Goal: Information Seeking & Learning: Learn about a topic

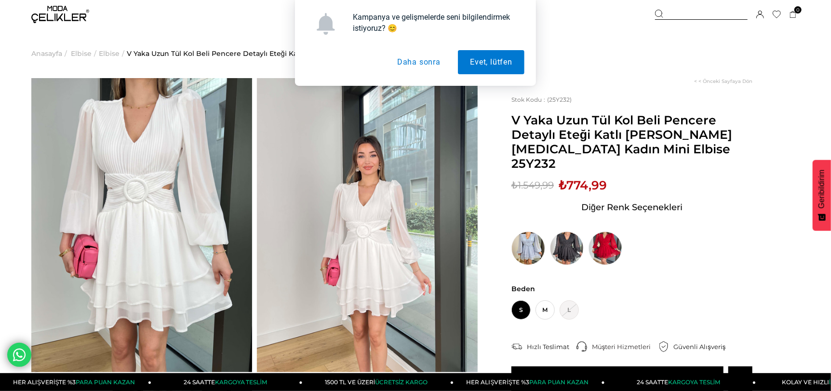
click at [68, 20] on div "Kampanya ve gelişmelerde seni bilgilendirmek istiyoruz? 😊 Evet, lütfen Daha son…" at bounding box center [415, 43] width 831 height 86
click at [430, 65] on button "Daha sonra" at bounding box center [418, 62] width 67 height 24
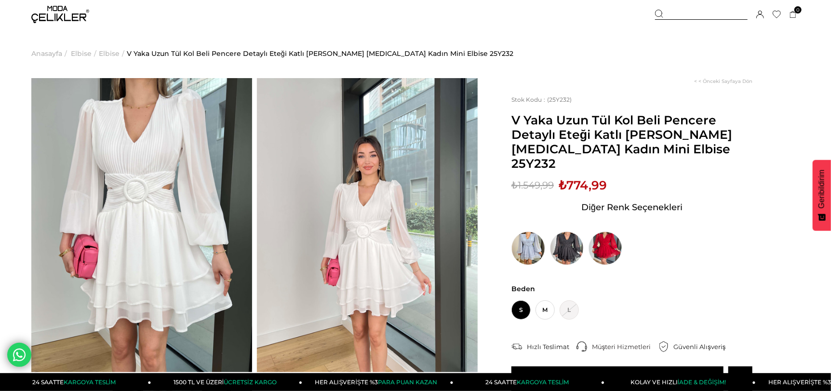
click at [696, 10] on div at bounding box center [701, 15] width 93 height 10
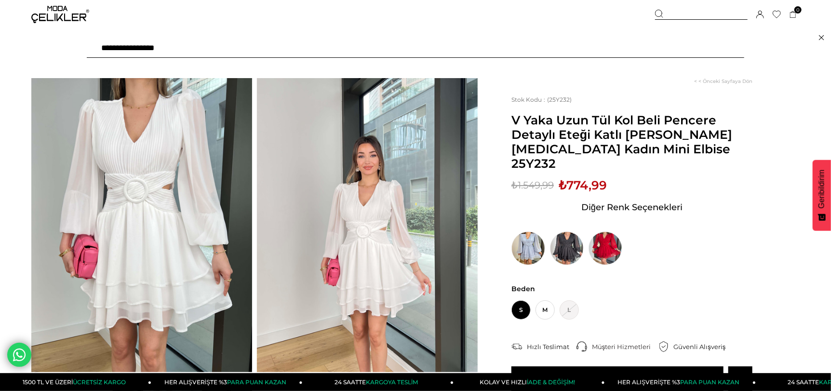
type input "**********"
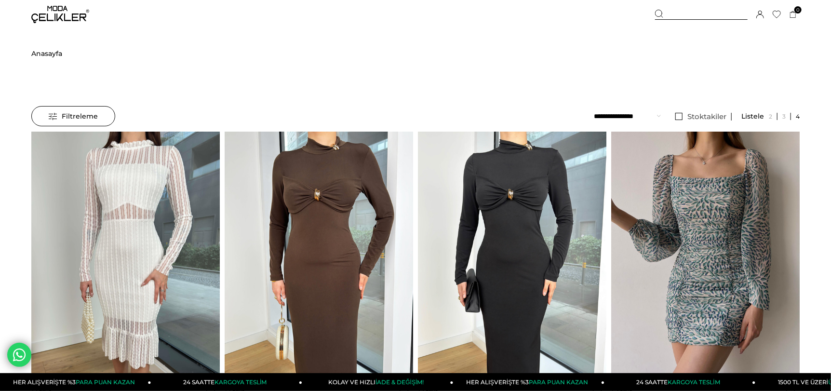
click at [68, 15] on img at bounding box center [60, 14] width 58 height 17
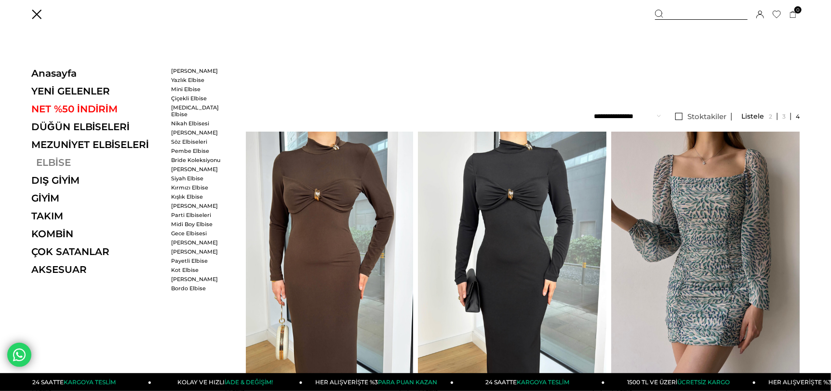
click at [53, 164] on link "ELBİSE" at bounding box center [97, 163] width 133 height 12
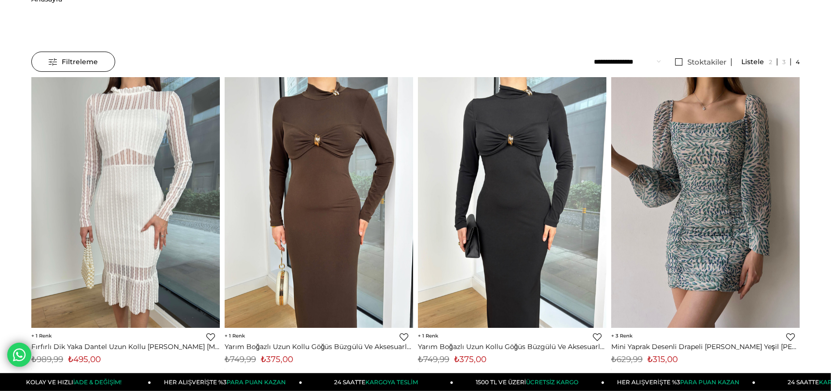
scroll to position [144, 0]
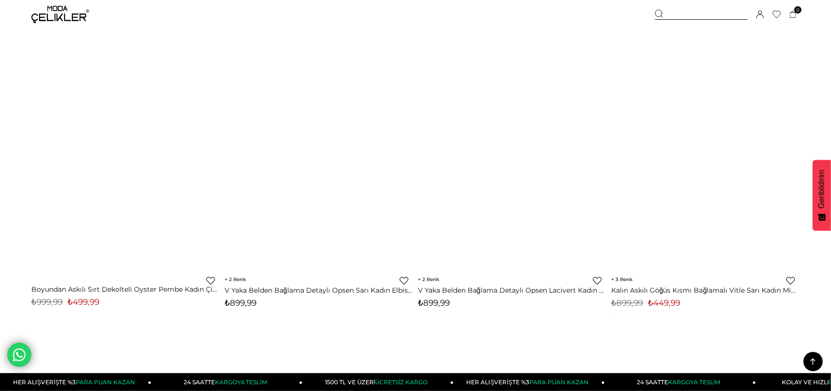
scroll to position [6746, 0]
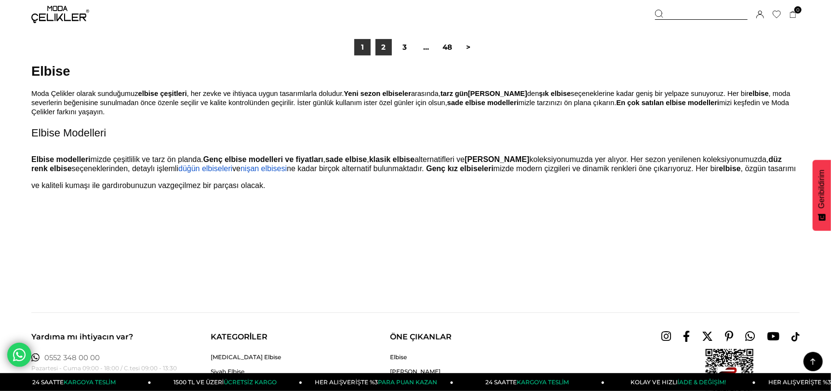
click at [385, 55] on link "2" at bounding box center [383, 47] width 16 height 16
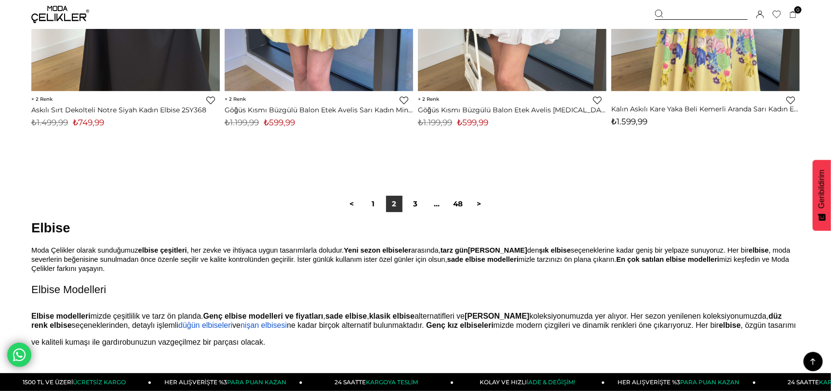
scroll to position [6747, 0]
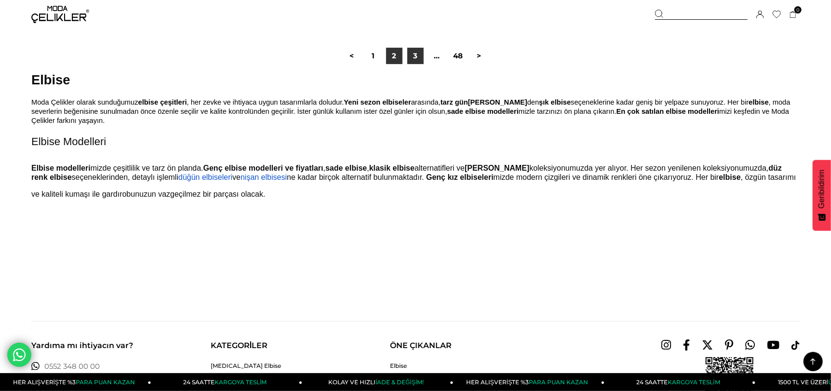
click at [413, 64] on link "3" at bounding box center [415, 56] width 16 height 16
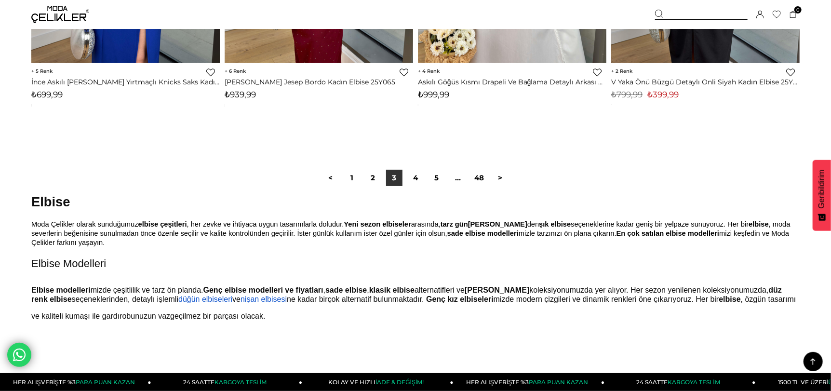
scroll to position [6746, 0]
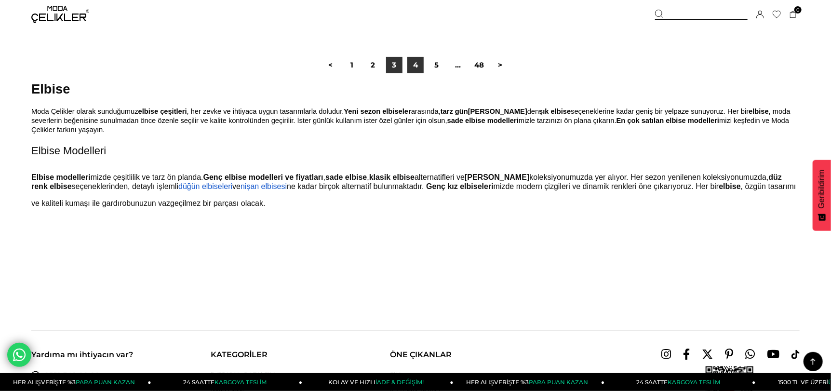
click at [417, 73] on link "4" at bounding box center [415, 65] width 16 height 16
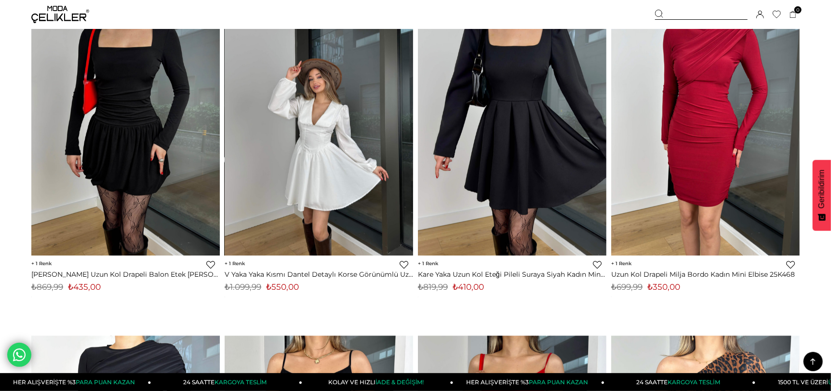
scroll to position [5831, 0]
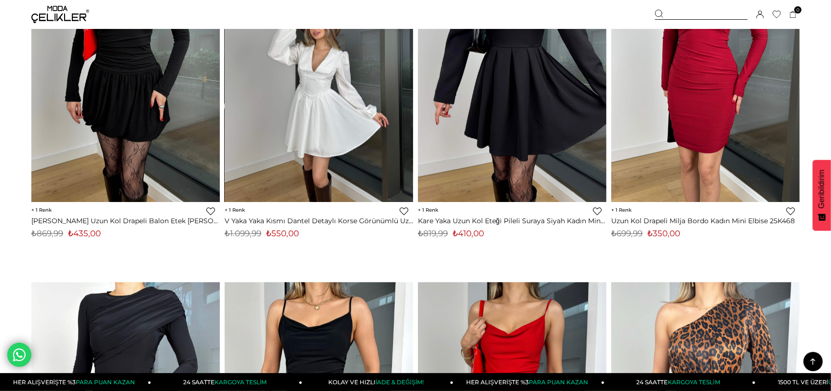
click at [309, 154] on img at bounding box center [319, 76] width 188 height 251
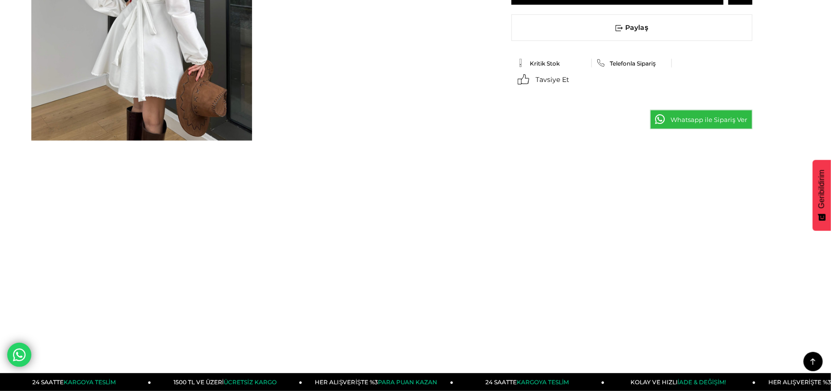
scroll to position [506, 0]
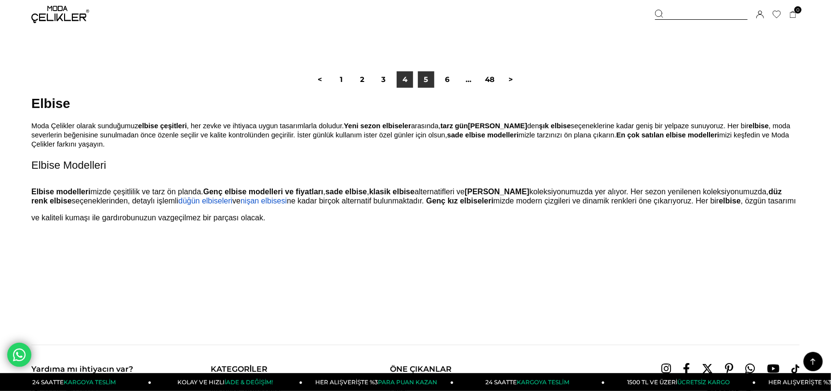
click at [423, 88] on link "5" at bounding box center [426, 79] width 16 height 16
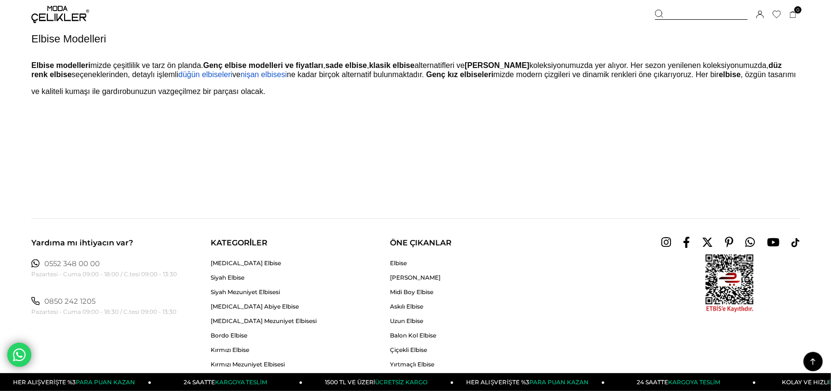
scroll to position [6746, 0]
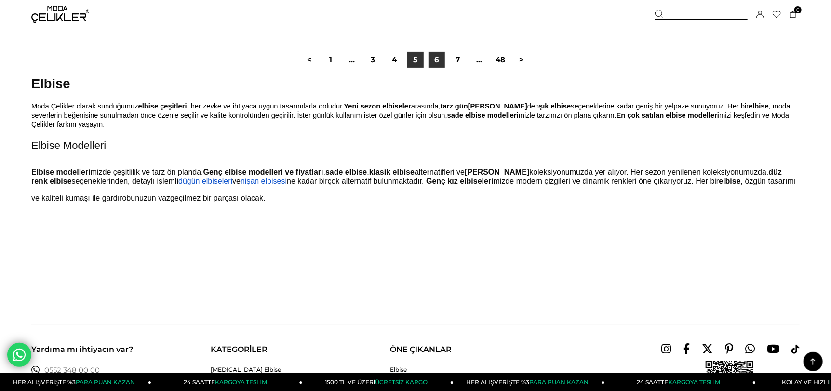
click at [438, 68] on link "6" at bounding box center [436, 60] width 16 height 16
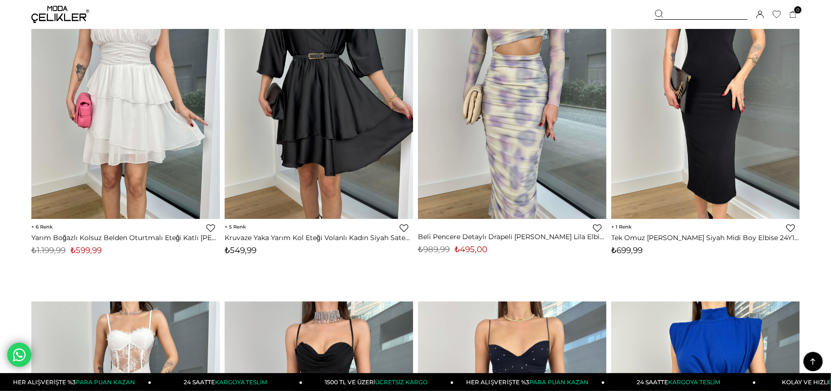
scroll to position [6023, 0]
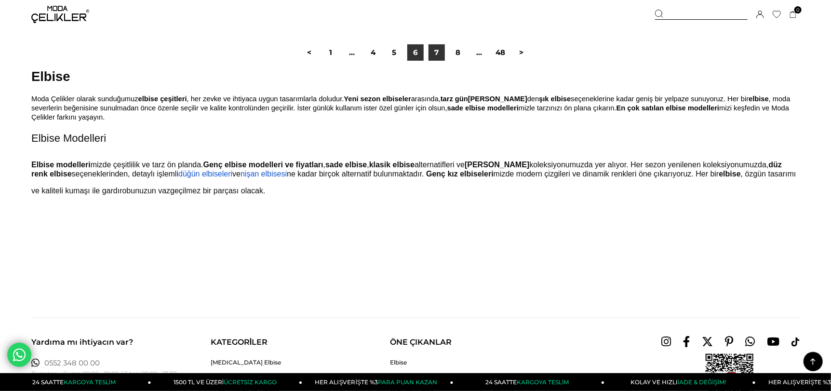
click at [443, 61] on link "7" at bounding box center [436, 52] width 16 height 16
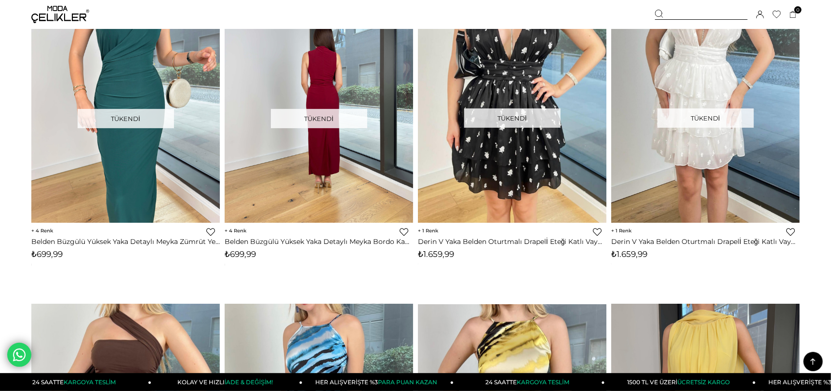
scroll to position [4626, 0]
